Goal: Navigation & Orientation: Go to known website

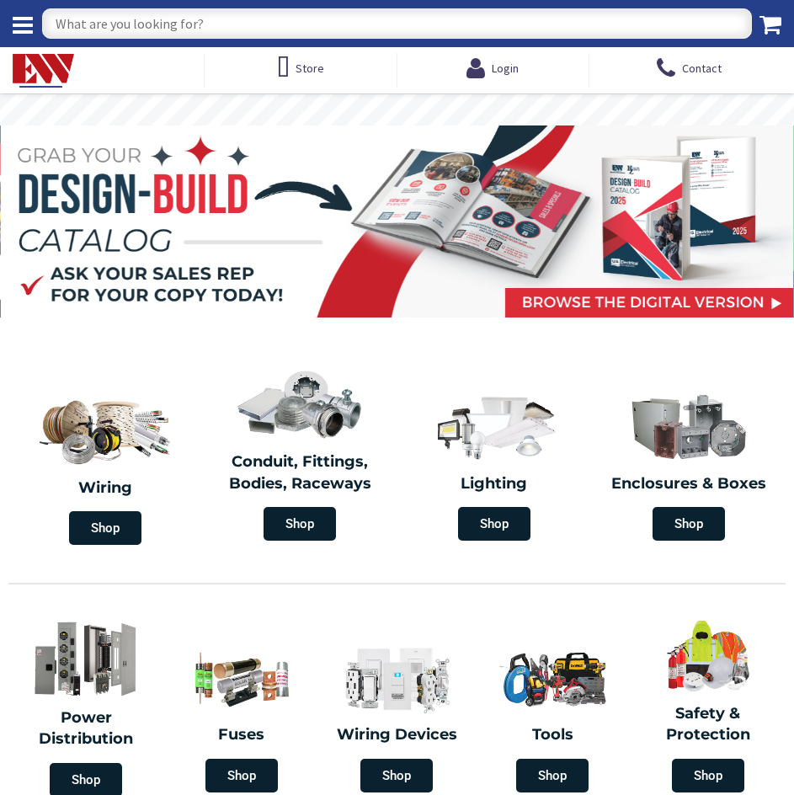
type input "[GEOGRAPHIC_DATA][STREET_ADDRESS][GEOGRAPHIC_DATA]"
